Goal: Task Accomplishment & Management: Use online tool/utility

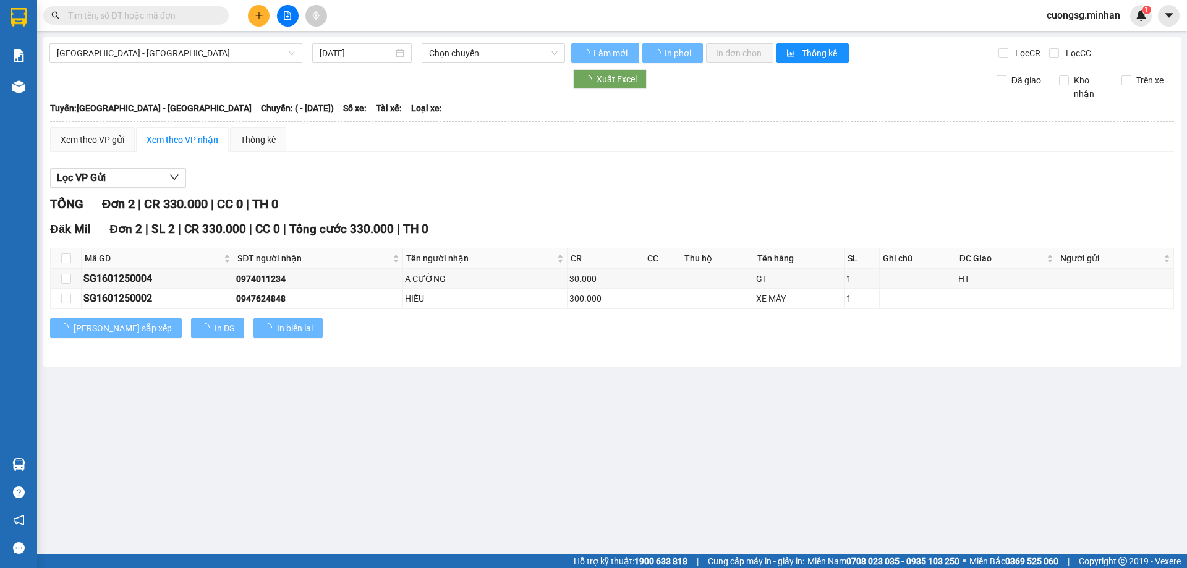
type input "[DATE]"
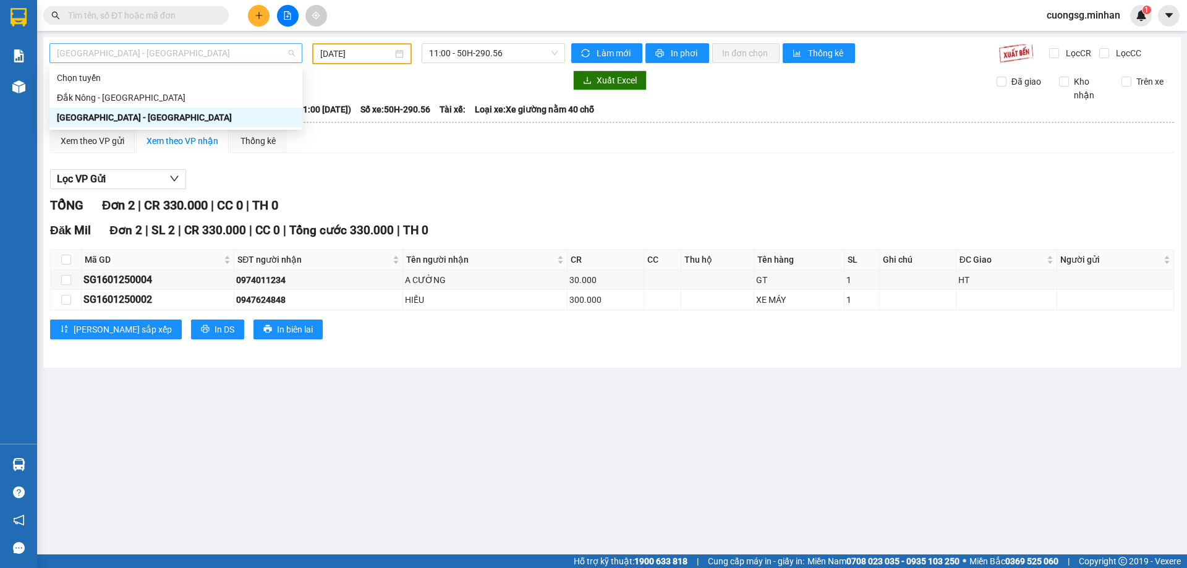
click at [161, 51] on span "[GEOGRAPHIC_DATA] - [GEOGRAPHIC_DATA]" at bounding box center [176, 53] width 238 height 19
click at [119, 102] on div "Đắk Nông - [GEOGRAPHIC_DATA]" at bounding box center [176, 98] width 238 height 14
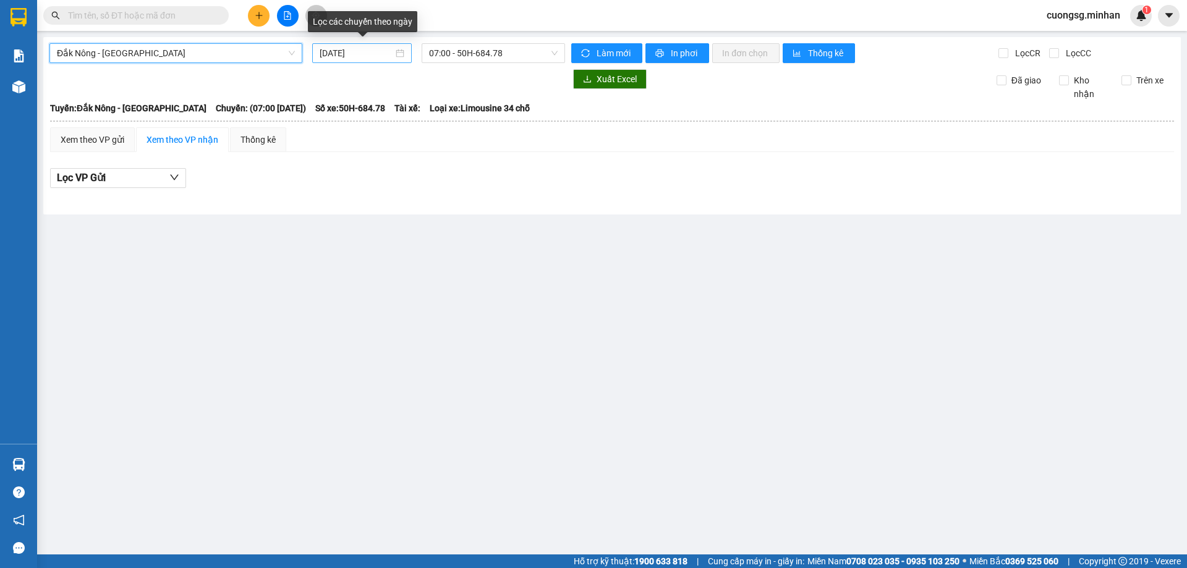
click at [372, 54] on input "[DATE]" at bounding box center [357, 53] width 74 height 14
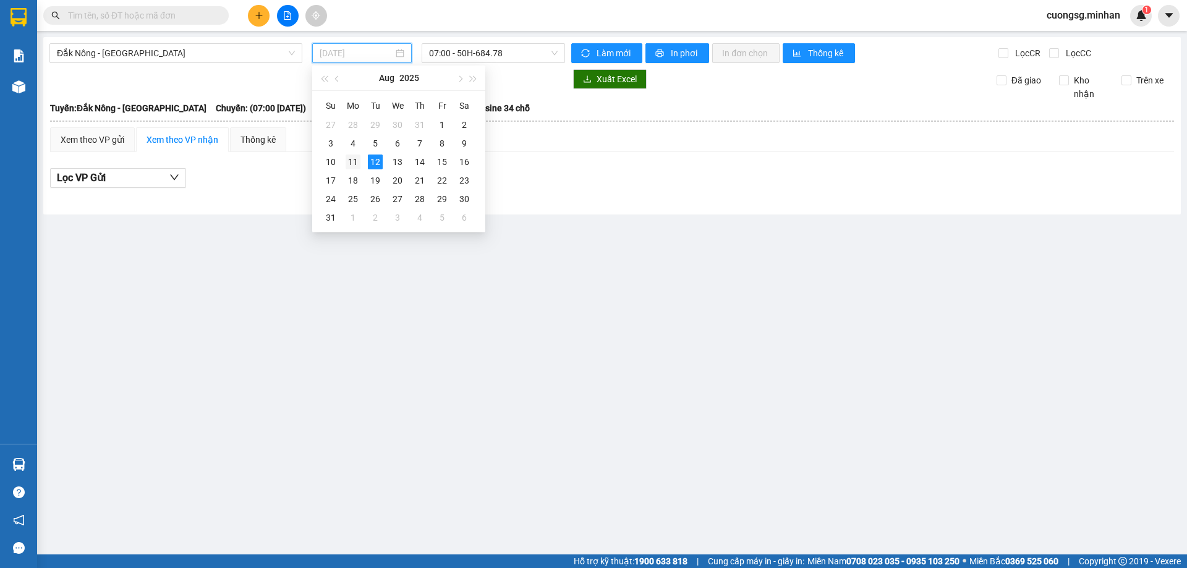
click at [356, 163] on div "11" at bounding box center [353, 162] width 15 height 15
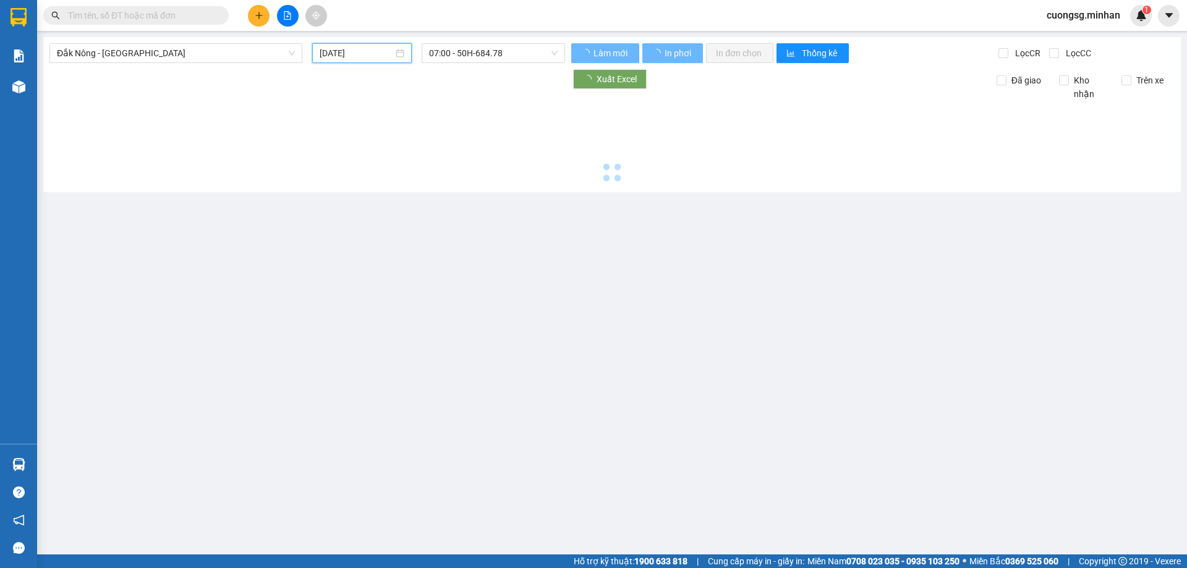
type input "[DATE]"
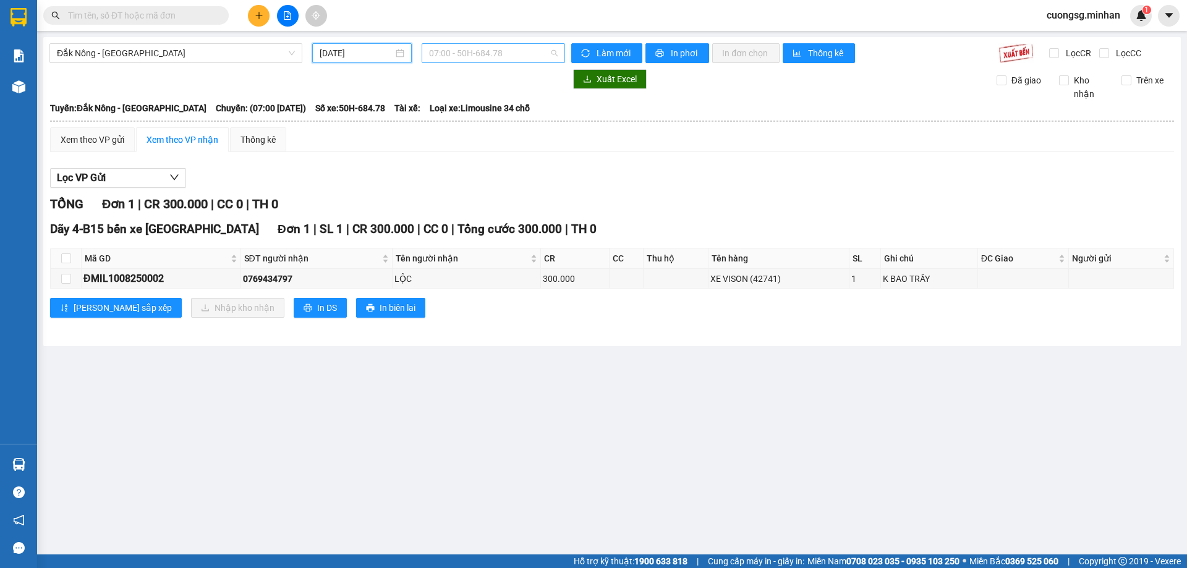
click at [520, 54] on span "07:00 - 50H-684.78" at bounding box center [493, 53] width 129 height 19
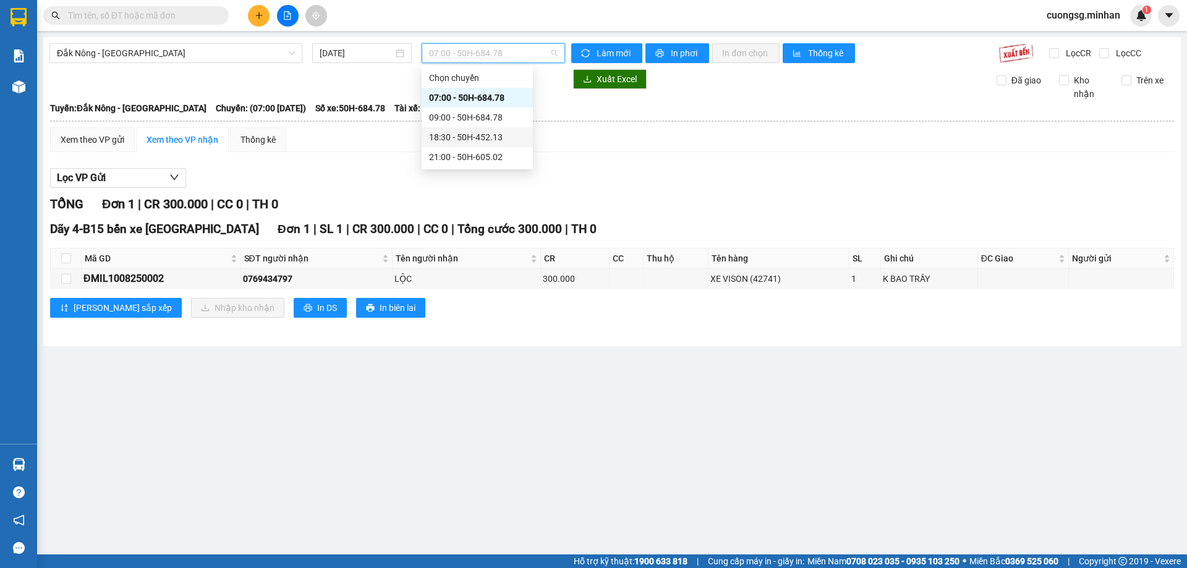
click at [467, 138] on div "18:30 - 50H-452.13" at bounding box center [477, 137] width 96 height 14
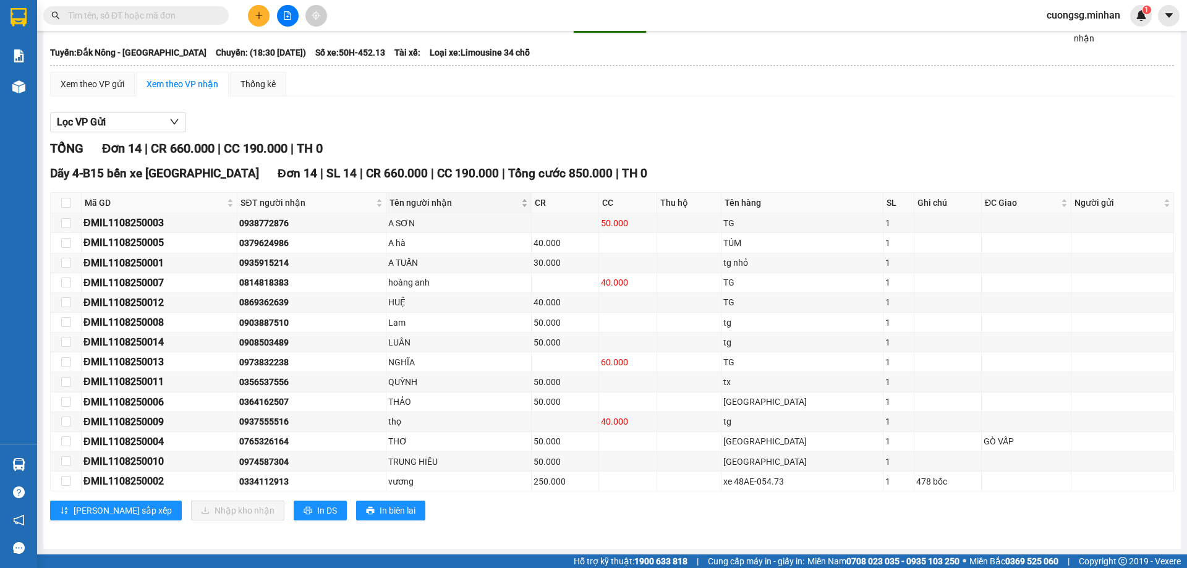
scroll to position [56, 0]
click at [317, 509] on span "In DS" at bounding box center [327, 510] width 20 height 14
click at [67, 200] on input "checkbox" at bounding box center [66, 202] width 10 height 10
checkbox input "true"
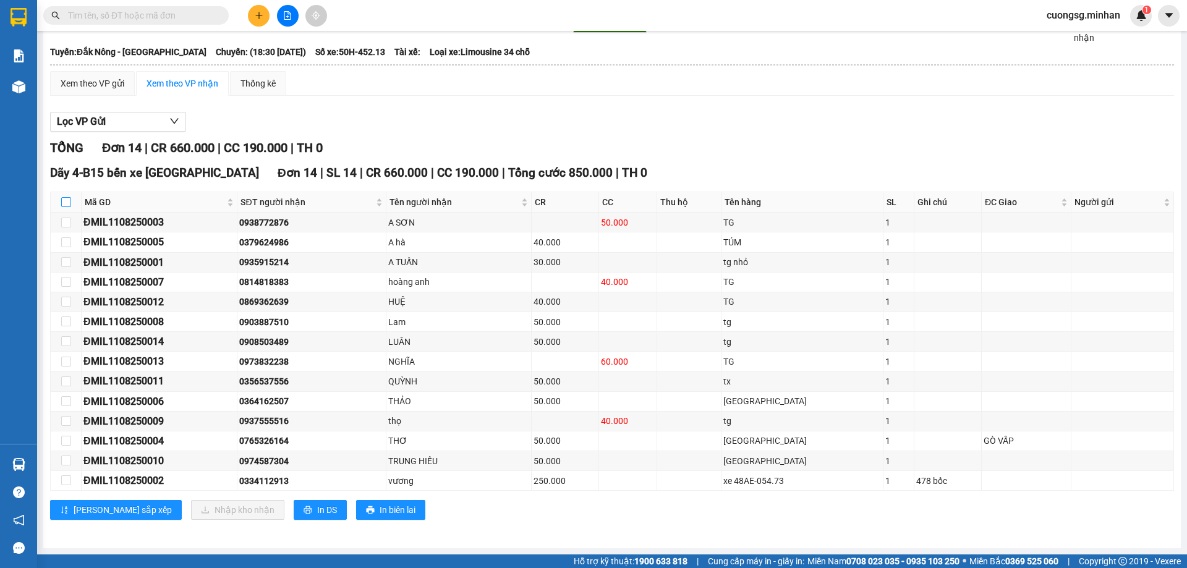
checkbox input "true"
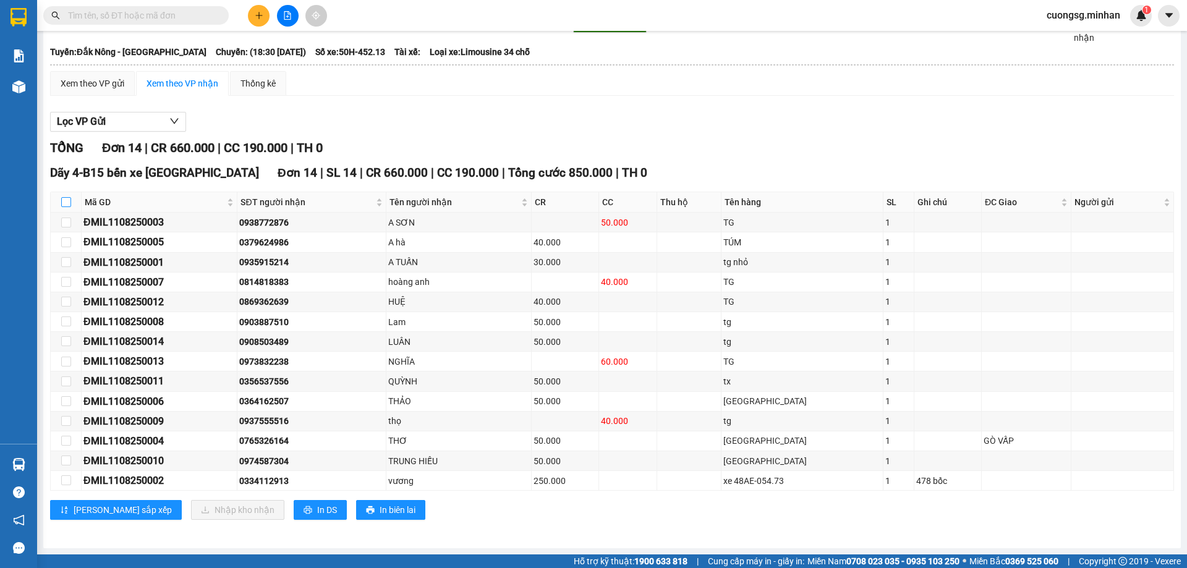
checkbox input "true"
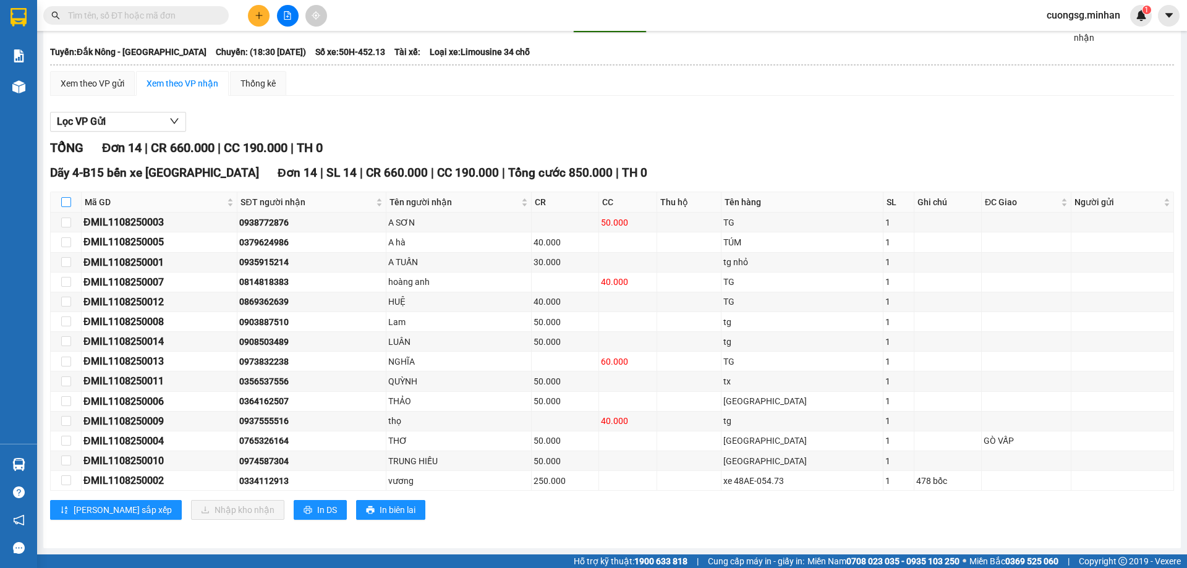
checkbox input "true"
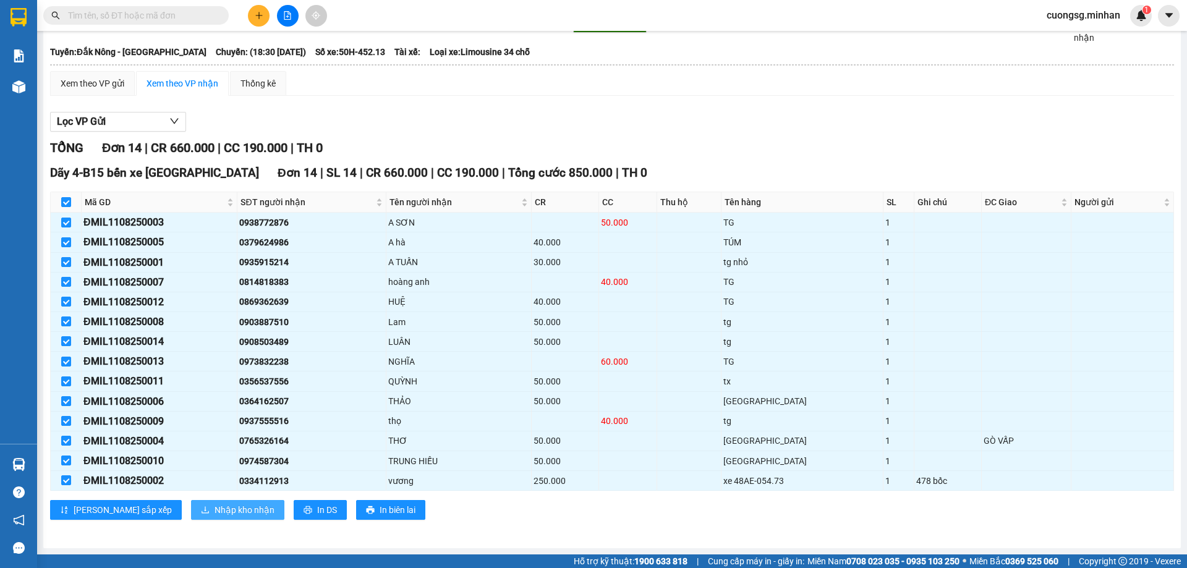
click at [215, 511] on span "Nhập kho nhận" at bounding box center [245, 510] width 60 height 14
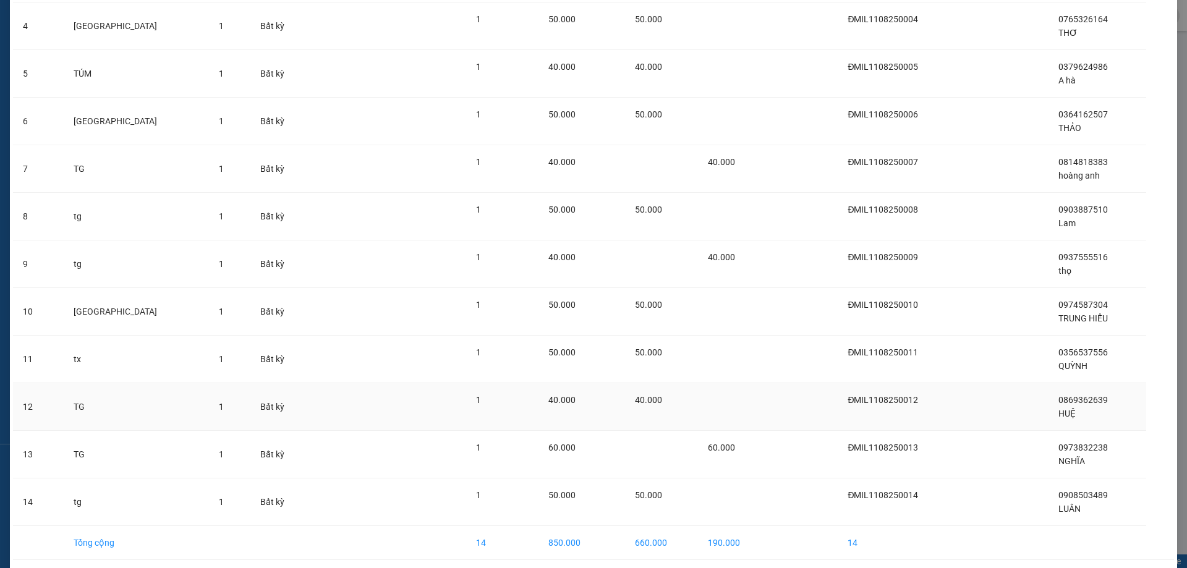
scroll to position [292, 0]
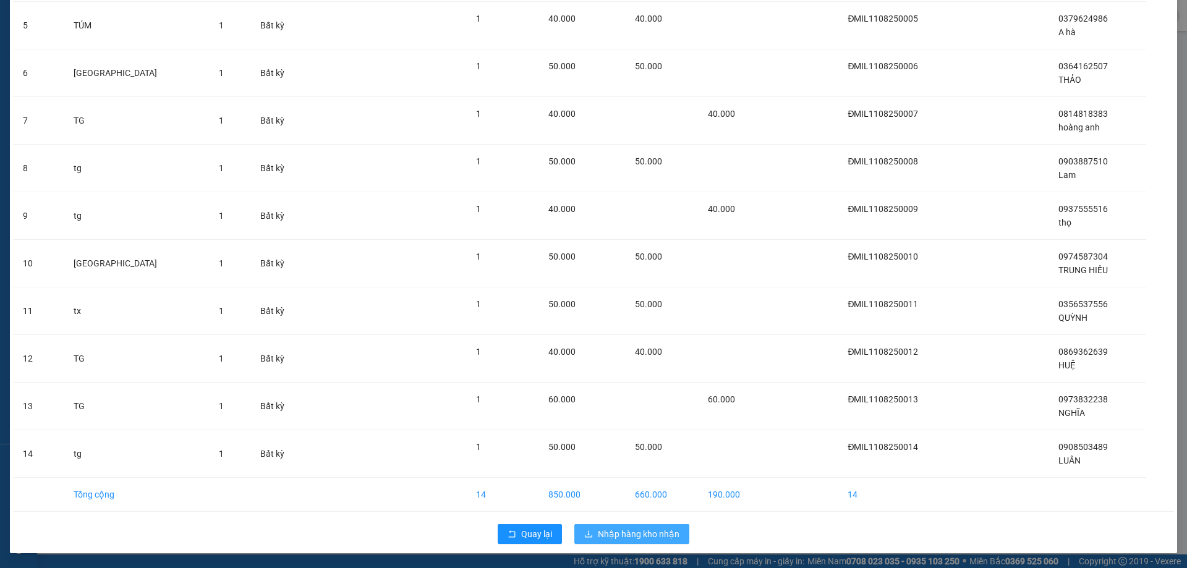
click at [620, 530] on span "Nhập hàng kho nhận" at bounding box center [639, 534] width 82 height 14
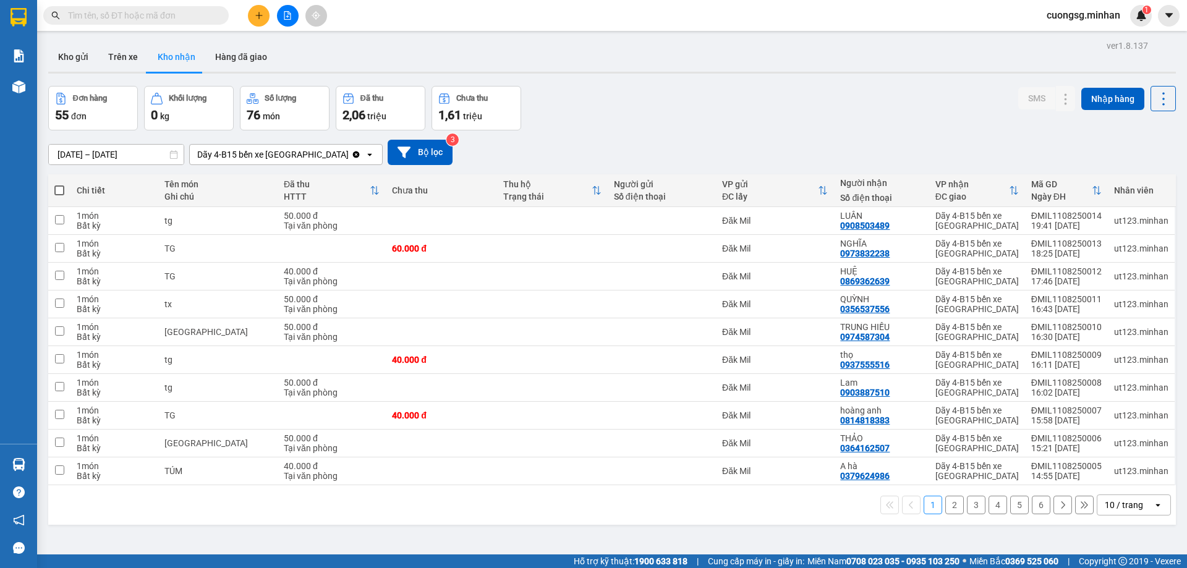
click at [141, 17] on input "text" at bounding box center [141, 16] width 146 height 14
click at [288, 11] on button at bounding box center [288, 16] width 22 height 22
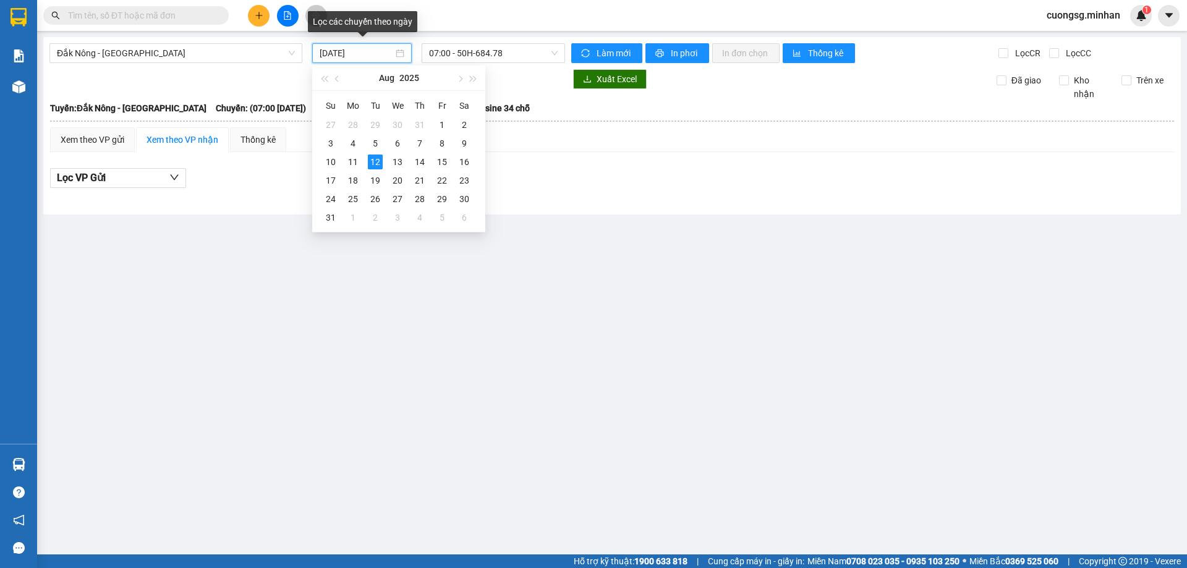
click at [377, 51] on input "[DATE]" at bounding box center [357, 53] width 74 height 14
click at [350, 166] on div "11" at bounding box center [353, 162] width 15 height 15
type input "[DATE]"
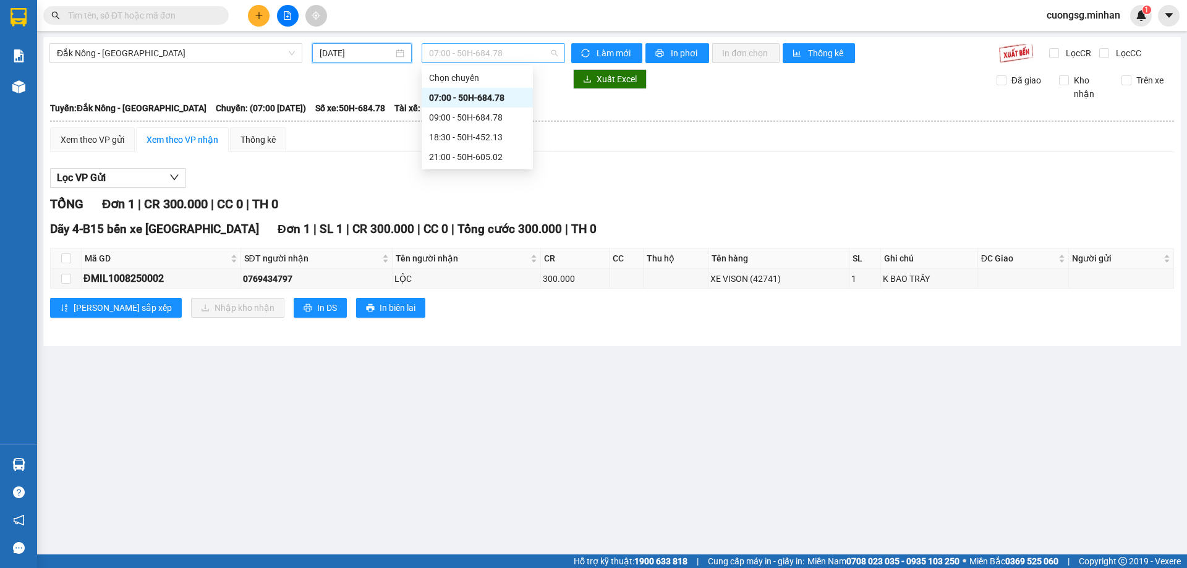
click at [505, 48] on span "07:00 - 50H-684.78" at bounding box center [493, 53] width 129 height 19
click at [507, 161] on div "21:00 - 50H-605.02" at bounding box center [477, 157] width 96 height 14
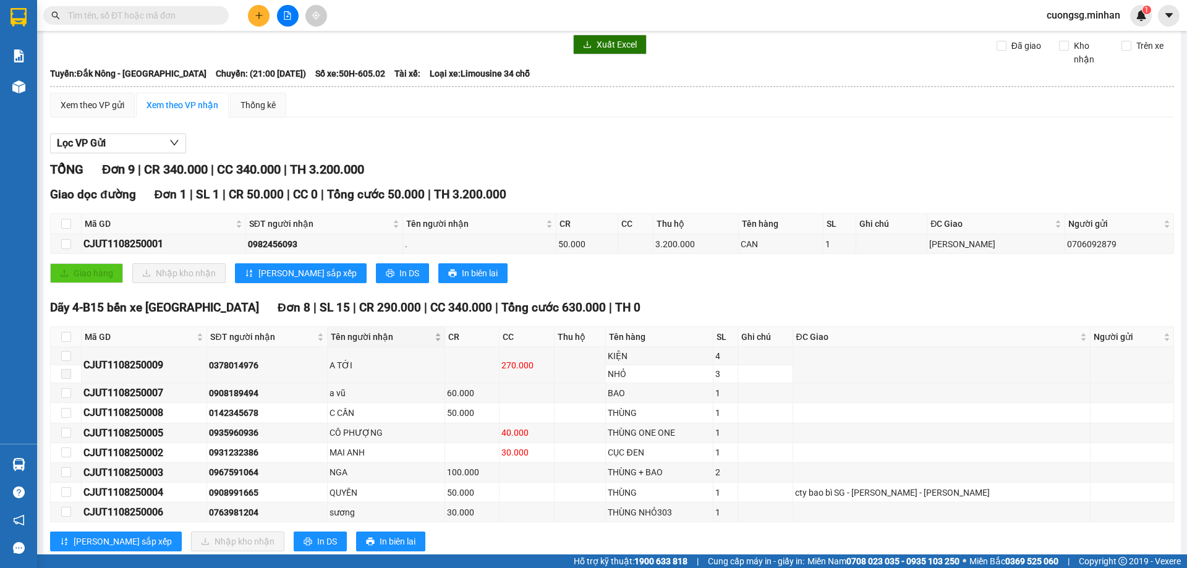
scroll to position [66, 0]
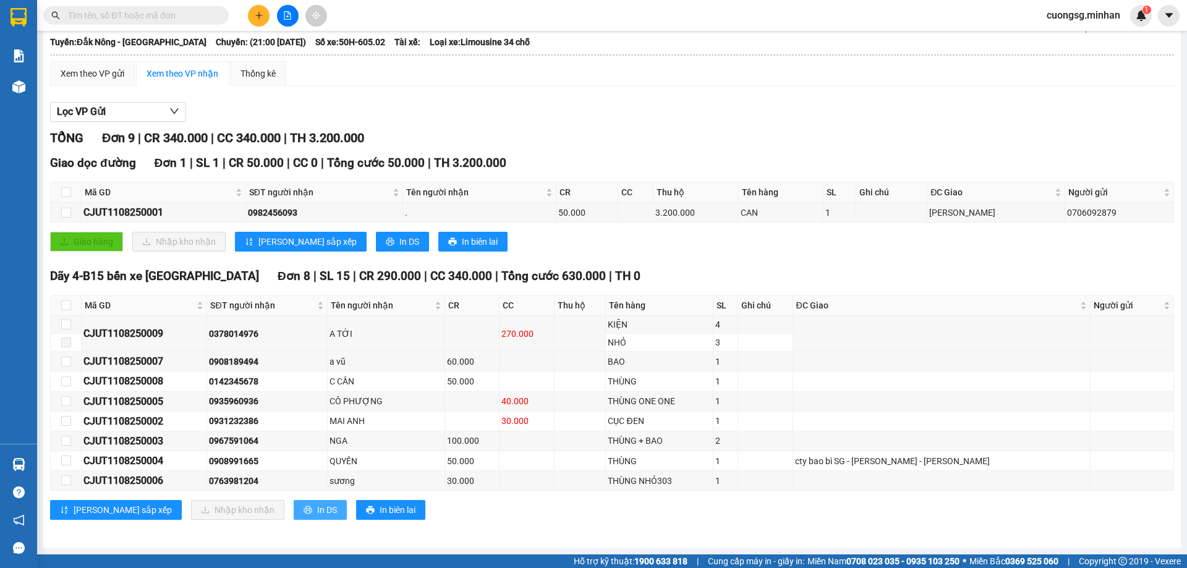
click at [317, 511] on span "In DS" at bounding box center [327, 510] width 20 height 14
click at [66, 307] on input "checkbox" at bounding box center [66, 305] width 10 height 10
checkbox input "true"
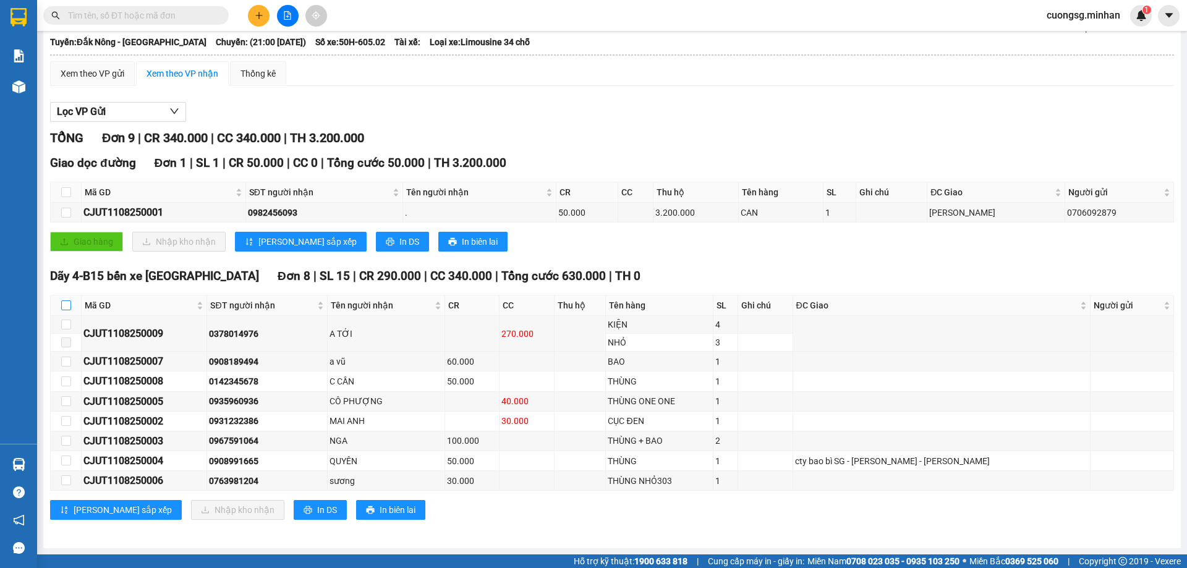
checkbox input "true"
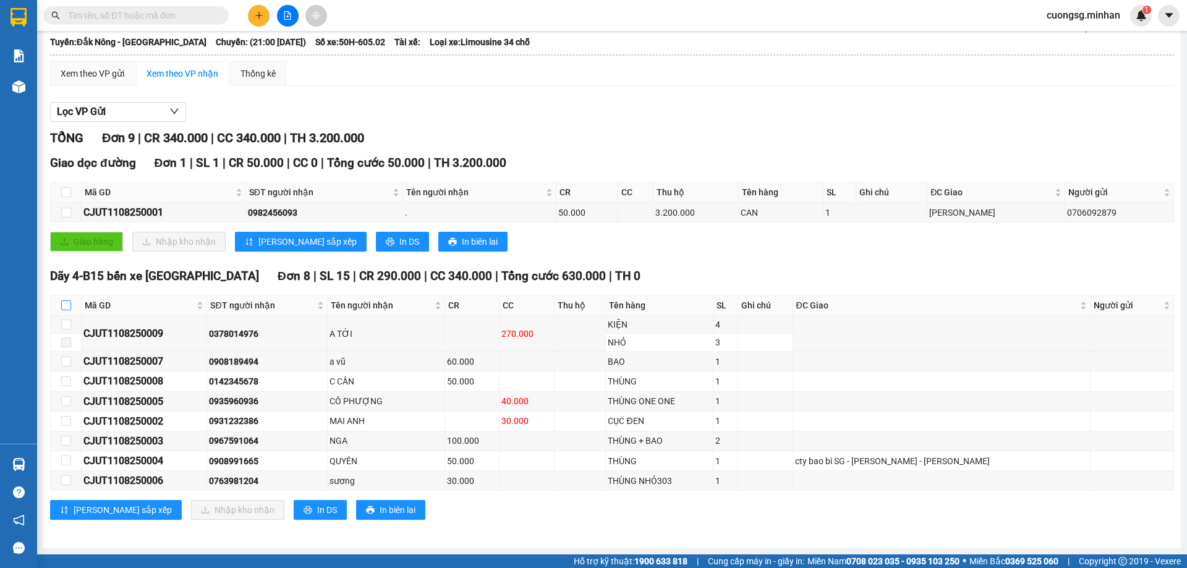
checkbox input "true"
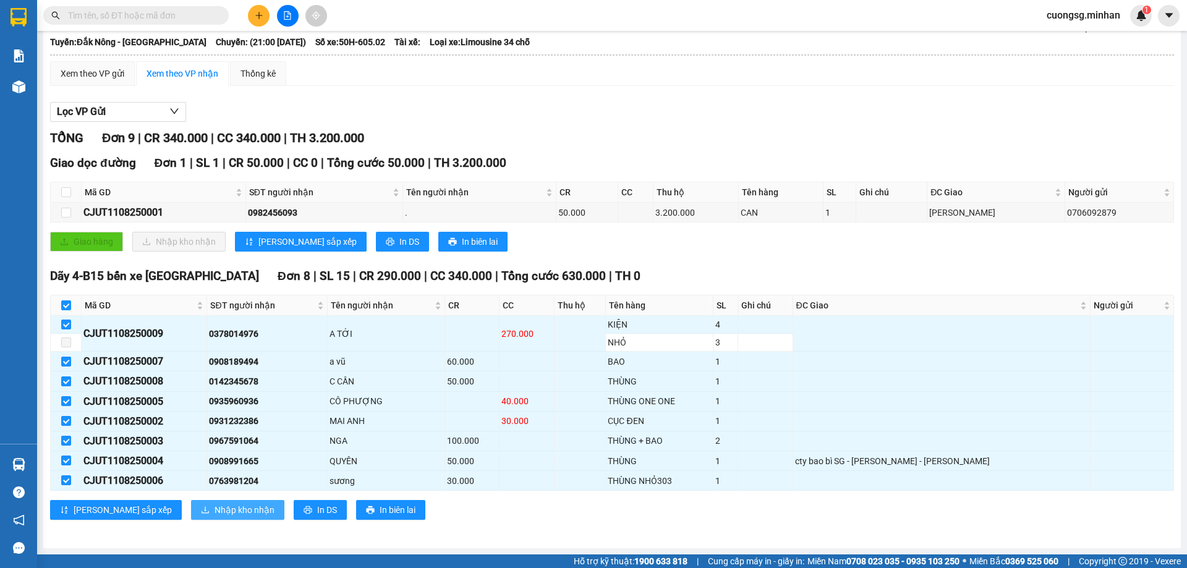
click at [215, 510] on span "Nhập kho nhận" at bounding box center [245, 510] width 60 height 14
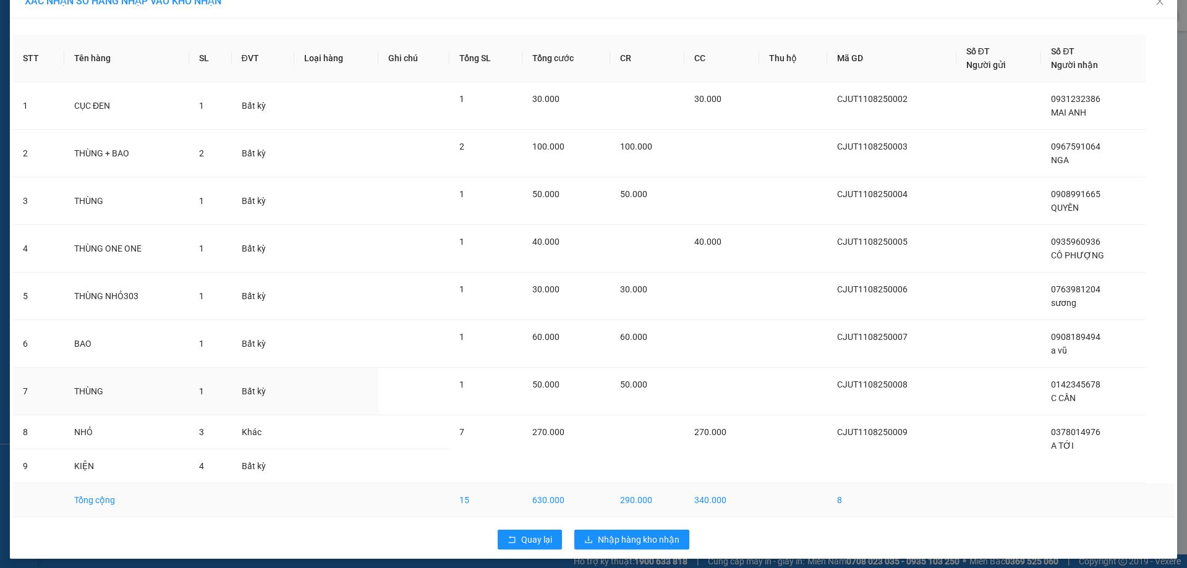
scroll to position [27, 0]
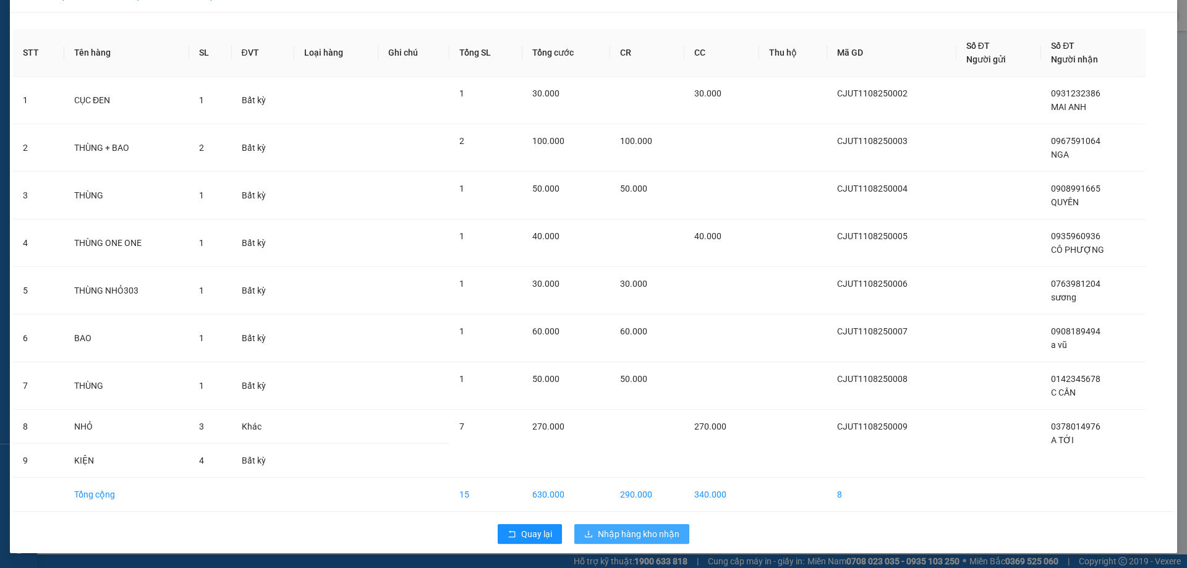
click at [623, 537] on span "Nhập hàng kho nhận" at bounding box center [639, 534] width 82 height 14
